Goal: Transaction & Acquisition: Purchase product/service

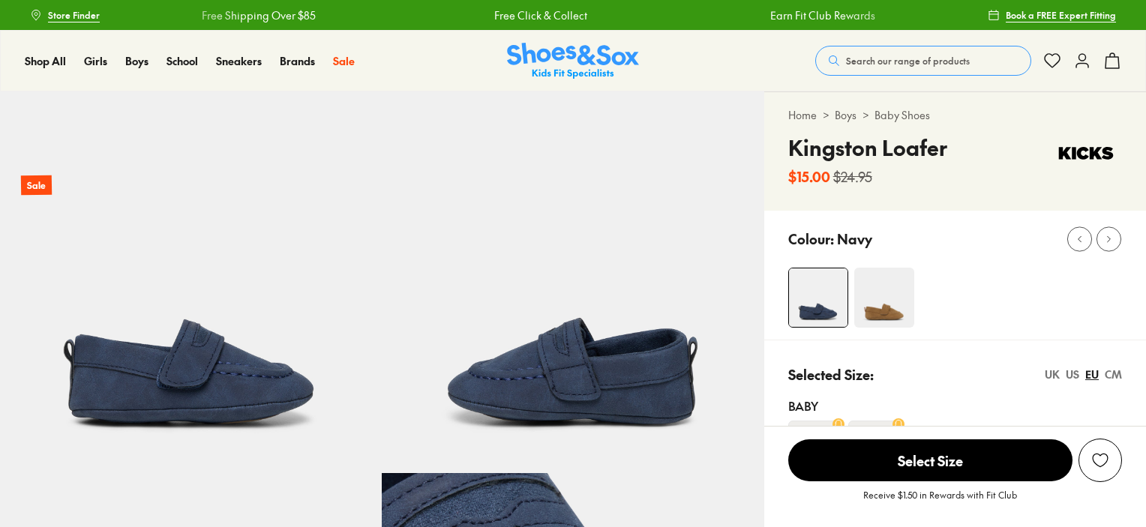
select select "*"
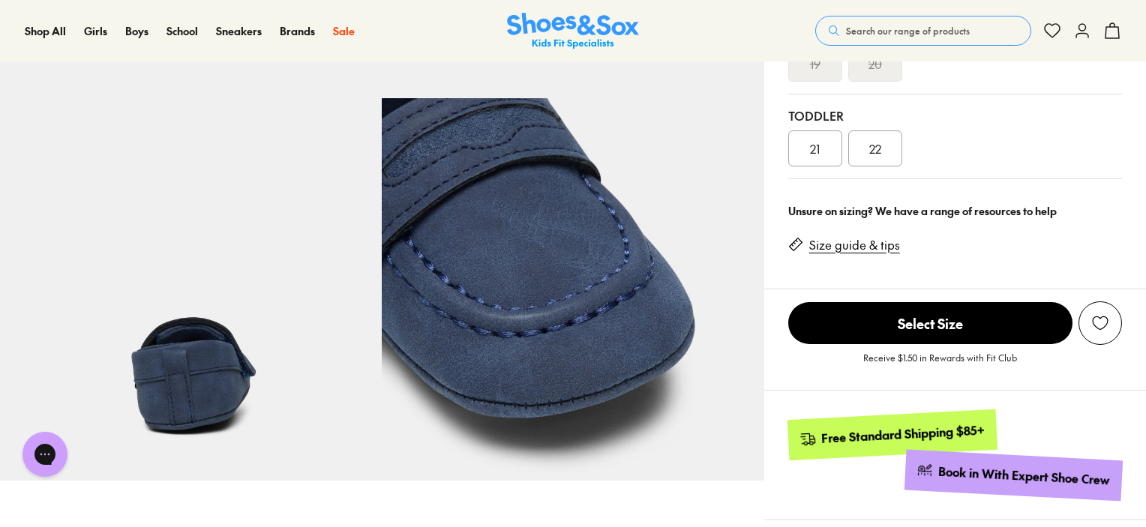
click at [903, 36] on button "Search our range of products" at bounding box center [923, 31] width 216 height 30
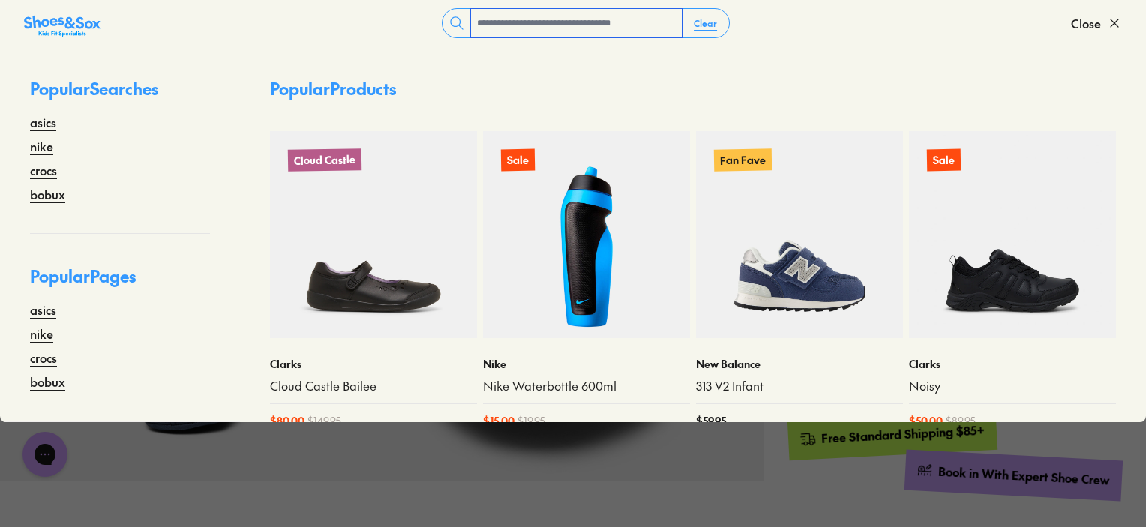
click at [600, 16] on input "text" at bounding box center [576, 23] width 211 height 28
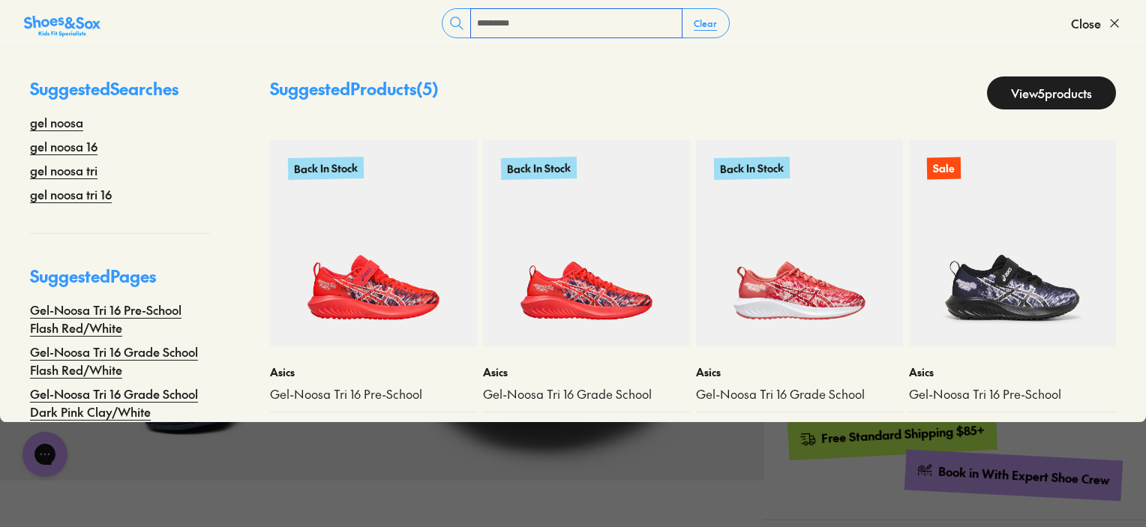
type input "*********"
click at [1016, 91] on link "View 5 products" at bounding box center [1051, 92] width 129 height 33
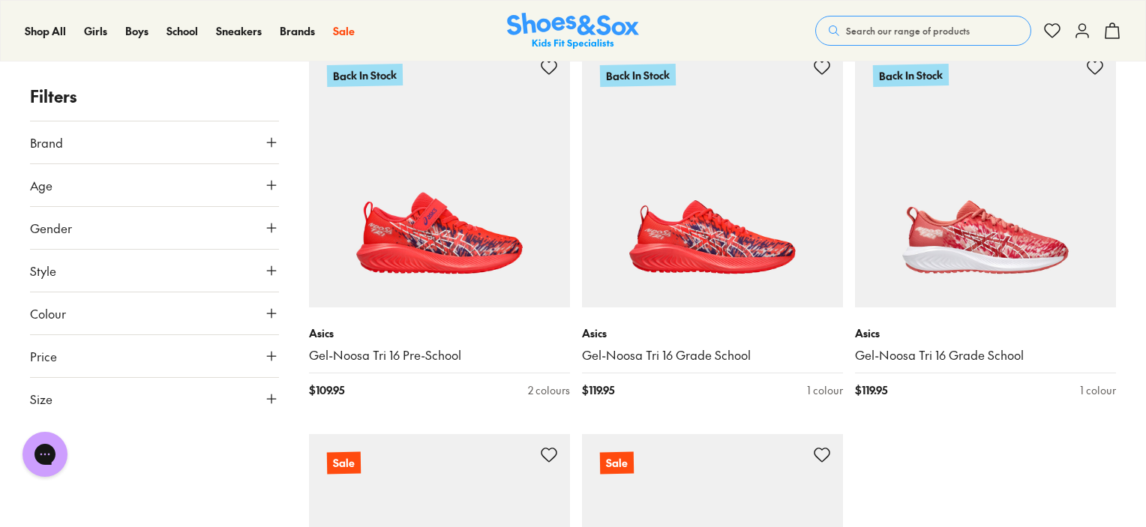
scroll to position [150, 0]
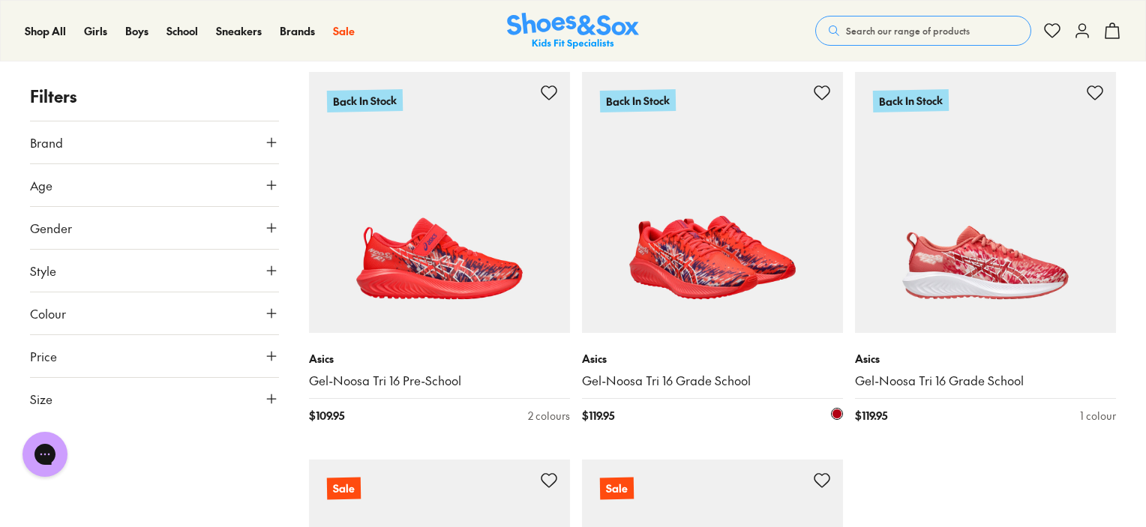
click at [708, 153] on img at bounding box center [712, 202] width 261 height 261
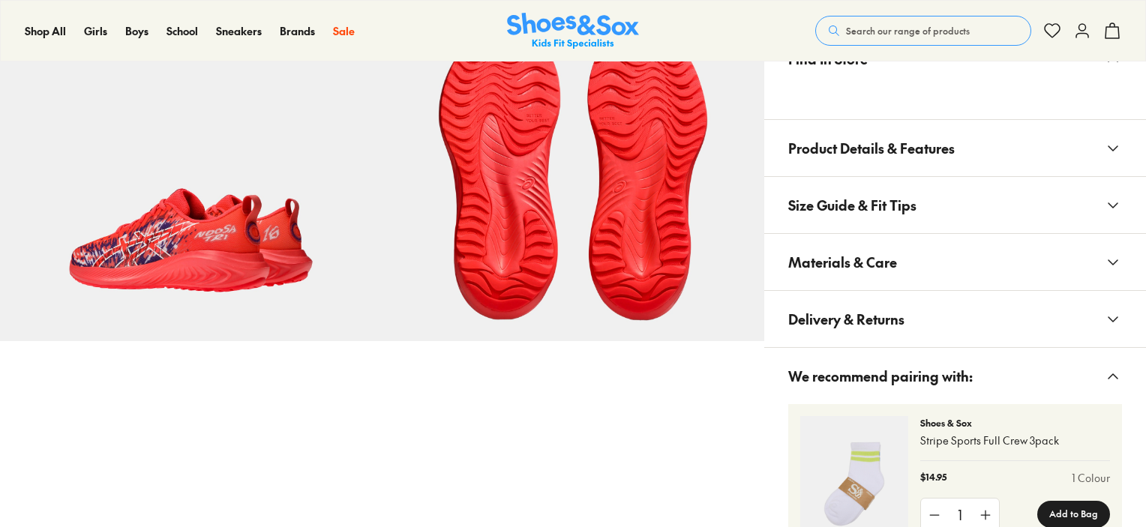
select select "*"
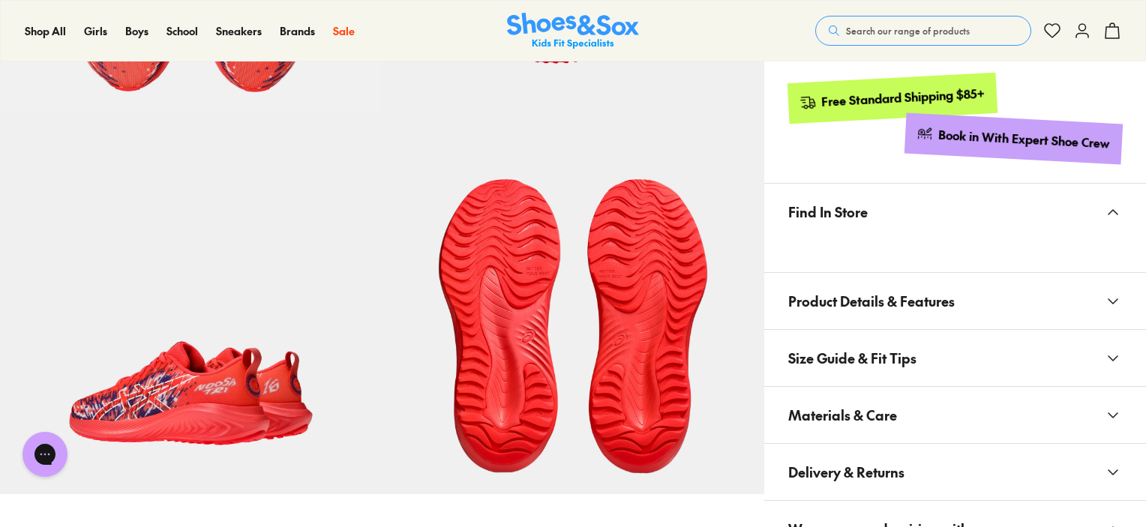
scroll to position [821, 0]
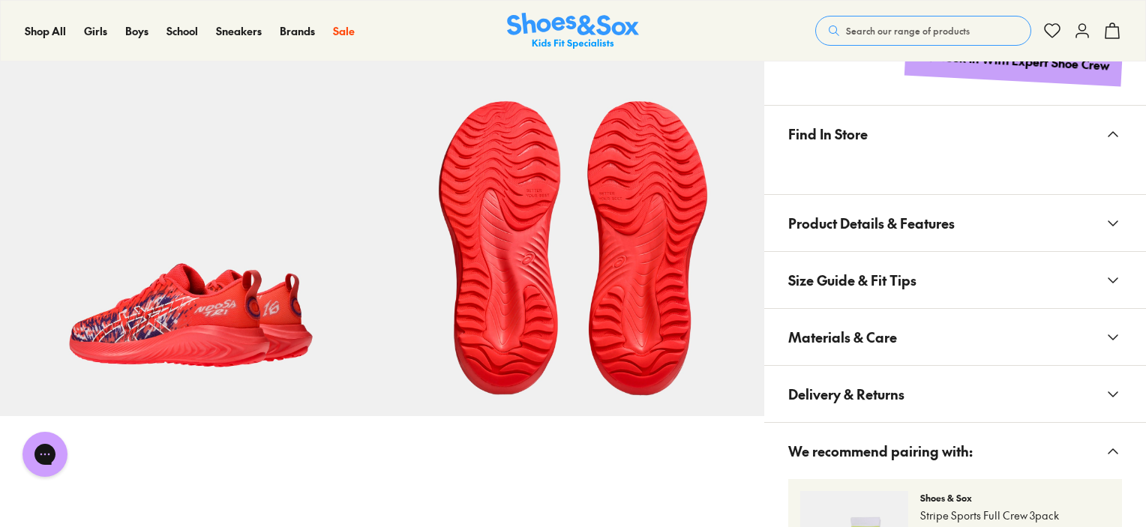
click at [898, 323] on button "Materials & Care" at bounding box center [955, 337] width 382 height 56
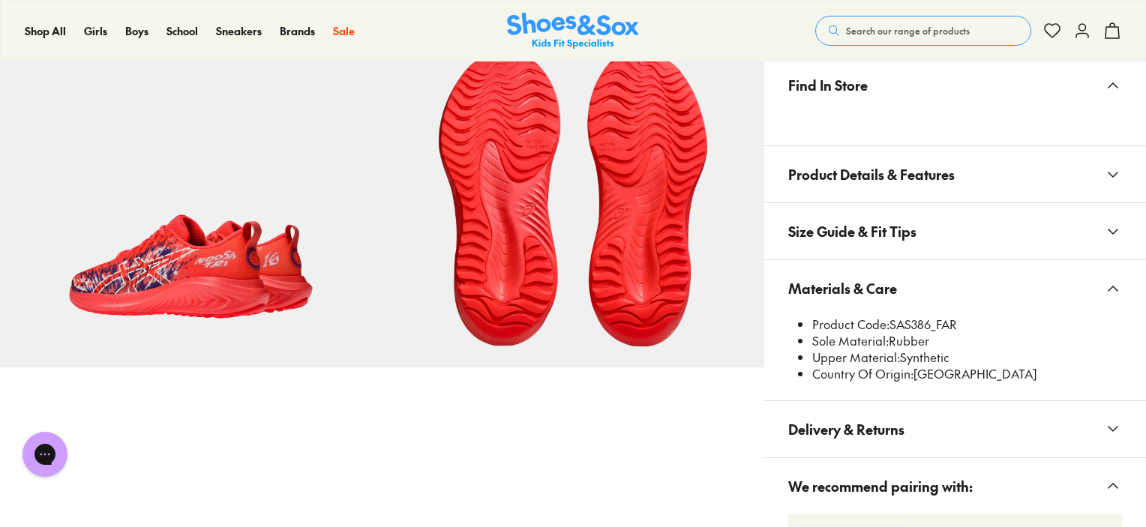
scroll to position [896, 0]
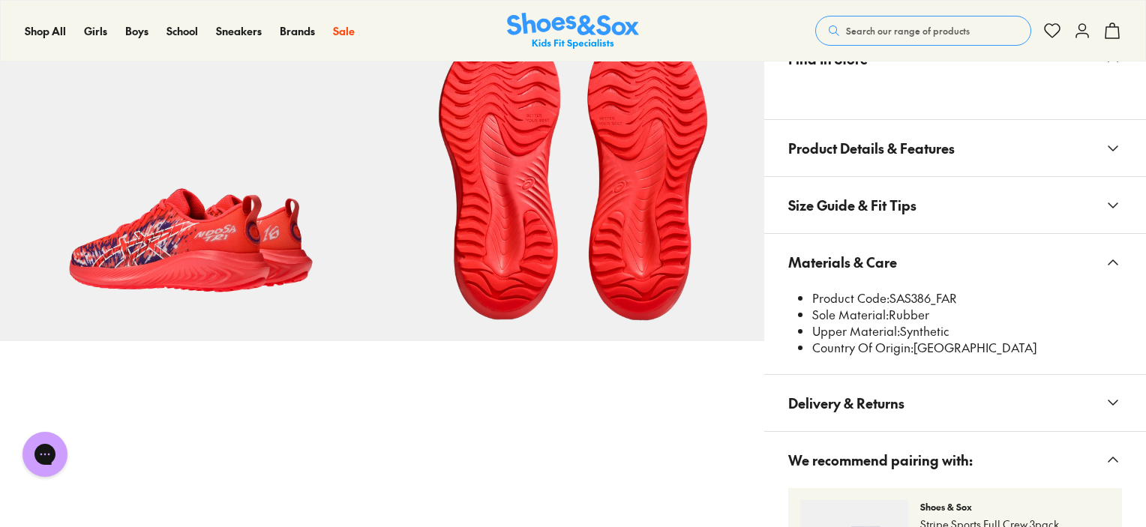
click at [912, 300] on li "Product Code: SAS386_FAR" at bounding box center [967, 298] width 310 height 16
click at [912, 299] on li "Product Code: SAS386_FAR" at bounding box center [967, 298] width 310 height 16
copy li "SAS386_FAR"
